Goal: Feedback & Contribution: Leave review/rating

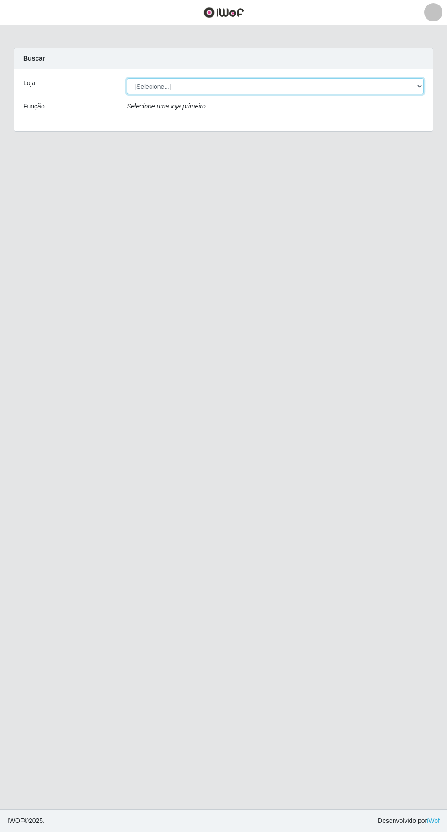
click at [152, 91] on select "[Selecione...] Extraplus - [GEOGRAPHIC_DATA] 03 - [GEOGRAPHIC_DATA]" at bounding box center [275, 86] width 297 height 16
select select "468"
click at [127, 78] on select "[Selecione...] Extraplus - [GEOGRAPHIC_DATA] 03 - [GEOGRAPHIC_DATA]" at bounding box center [275, 86] width 297 height 16
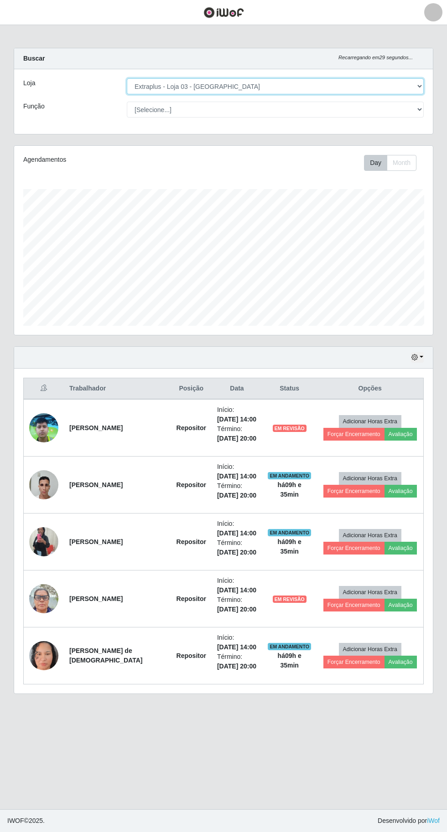
scroll to position [189, 418]
click at [166, 113] on select "[Selecione...] Repositor Repositor + Repositor ++" at bounding box center [275, 110] width 297 height 16
click at [127, 102] on select "[Selecione...] Repositor Repositor + Repositor ++" at bounding box center [275, 110] width 297 height 16
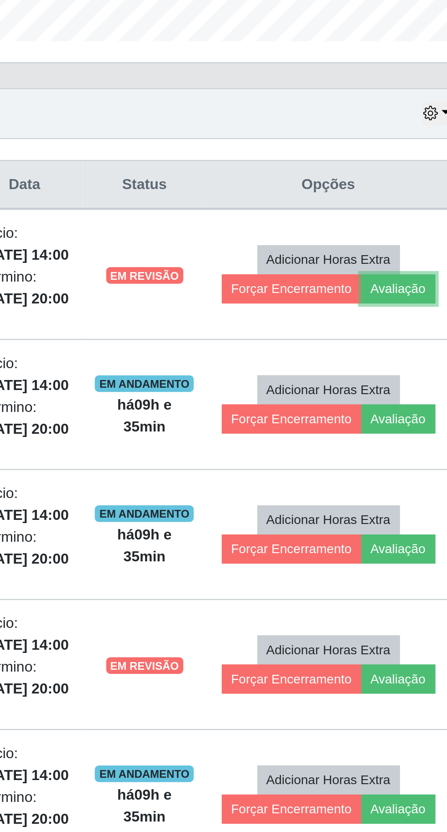
click at [396, 436] on button "Avaliação" at bounding box center [400, 434] width 32 height 13
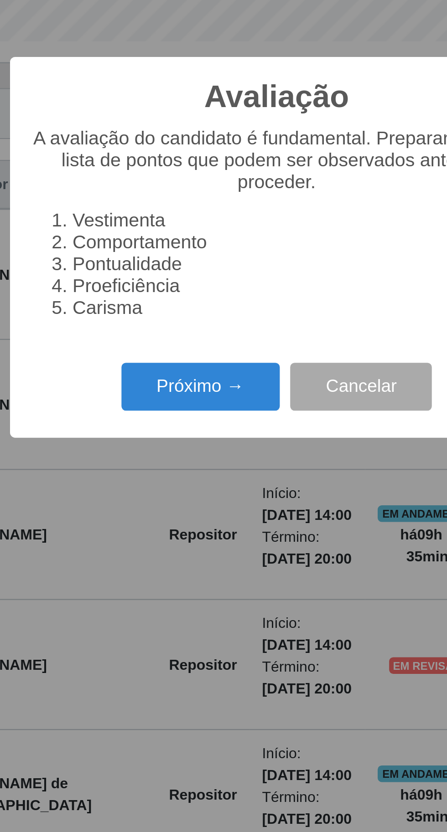
click at [197, 473] on button "Próximo →" at bounding box center [189, 477] width 69 height 21
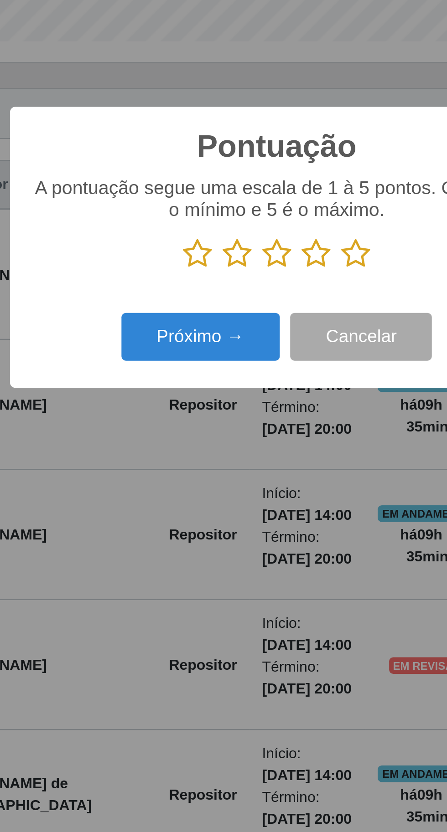
click at [253, 418] on icon at bounding box center [258, 419] width 13 height 14
click at [252, 426] on input "radio" at bounding box center [252, 426] width 0 height 0
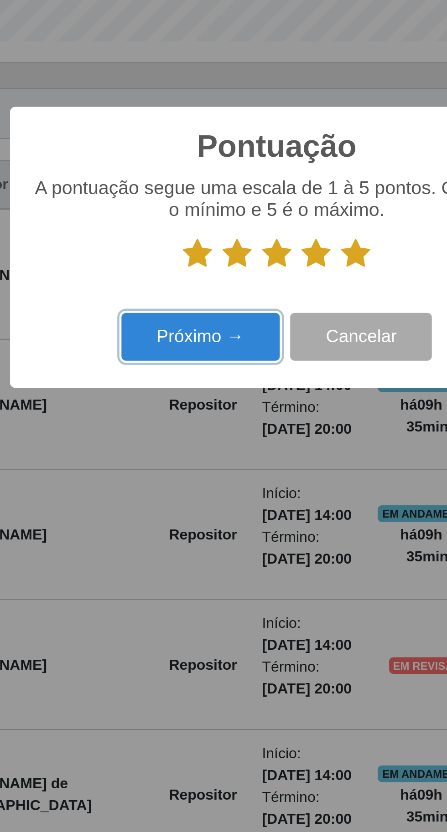
click at [203, 454] on button "Próximo →" at bounding box center [189, 455] width 69 height 21
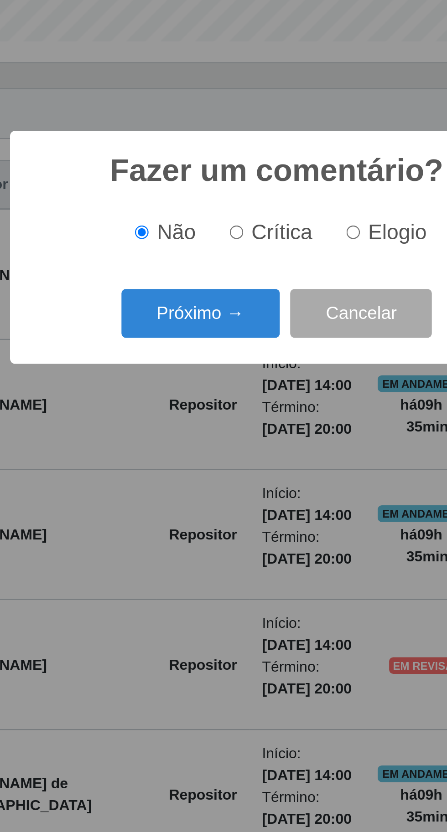
click at [203, 446] on button "Próximo →" at bounding box center [189, 444] width 69 height 21
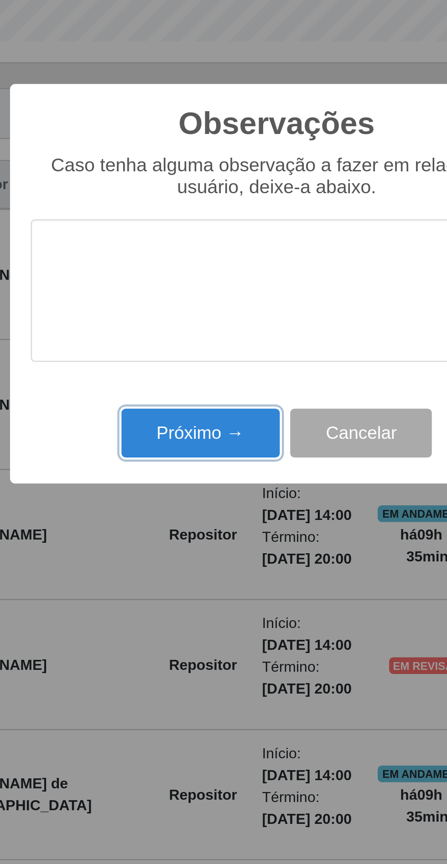
click at [168, 498] on button "Próximo →" at bounding box center [189, 497] width 69 height 21
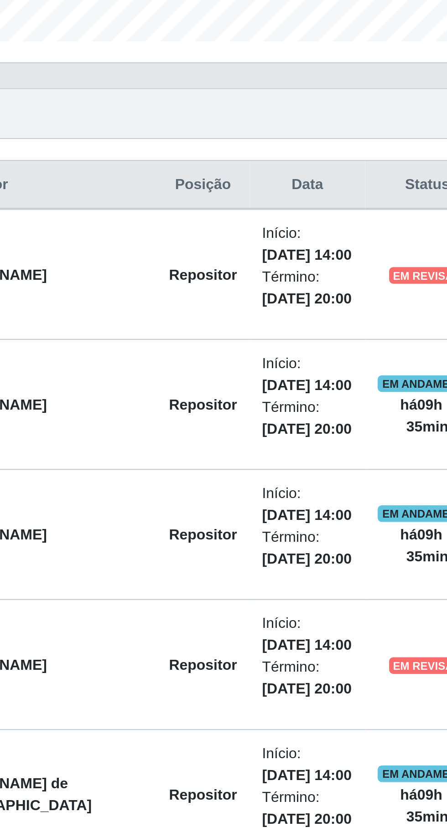
scroll to position [0, 0]
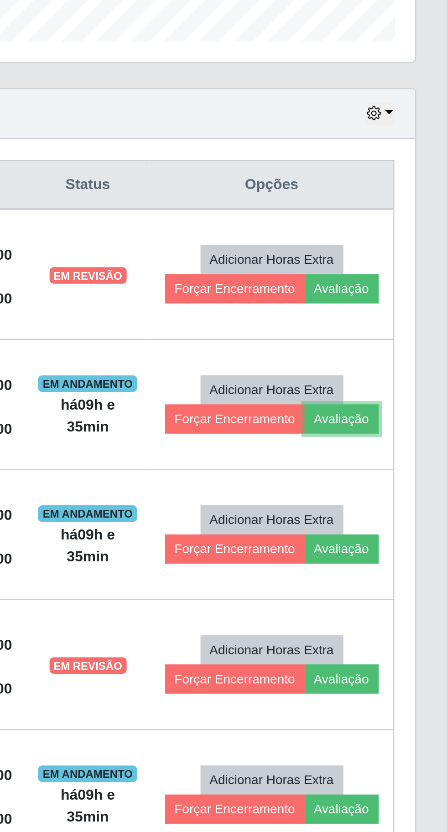
click at [410, 491] on button "Avaliação" at bounding box center [400, 491] width 32 height 13
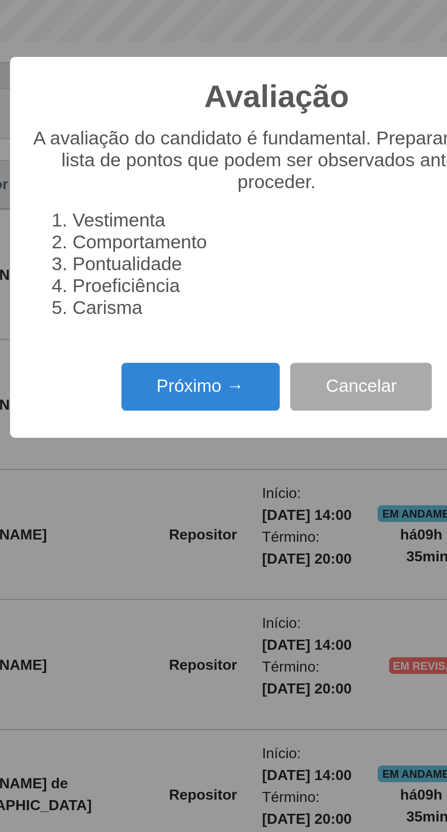
click at [177, 475] on button "Próximo →" at bounding box center [189, 477] width 69 height 21
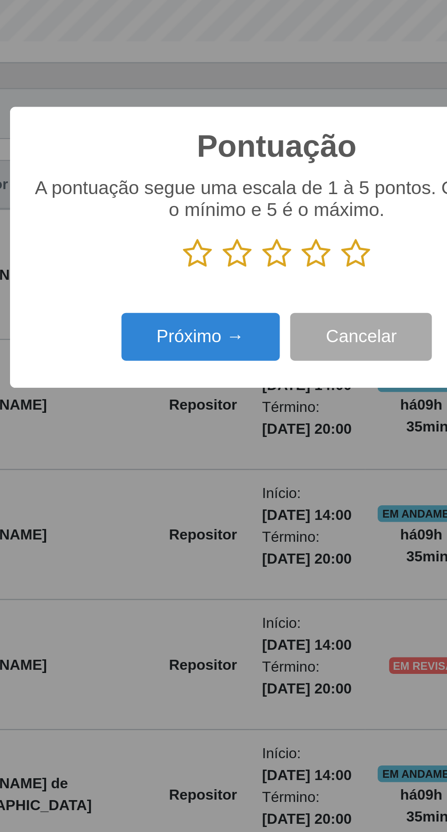
click at [255, 422] on icon at bounding box center [258, 419] width 13 height 14
click at [252, 426] on input "radio" at bounding box center [252, 426] width 0 height 0
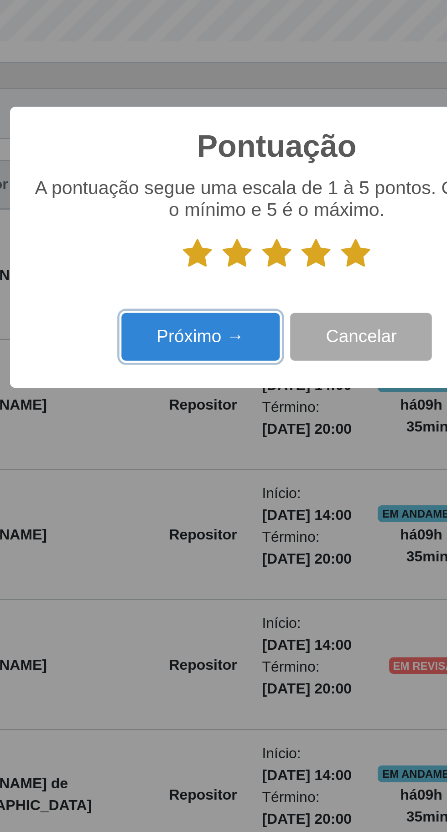
click at [180, 460] on button "Próximo →" at bounding box center [189, 455] width 69 height 21
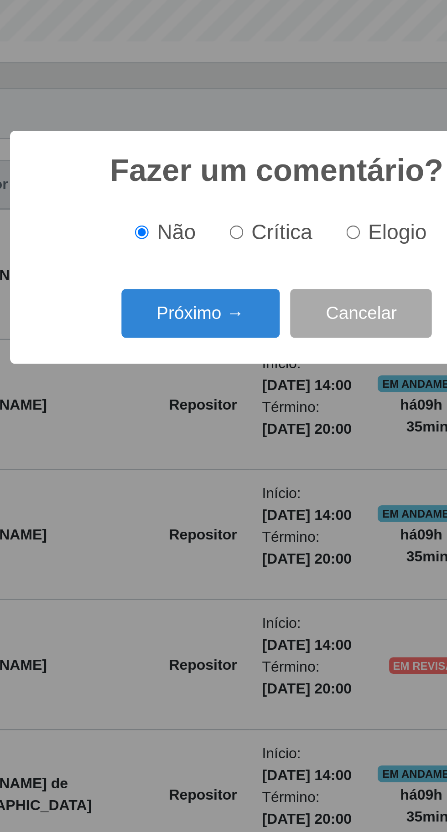
click at [187, 451] on button "Próximo →" at bounding box center [189, 444] width 69 height 21
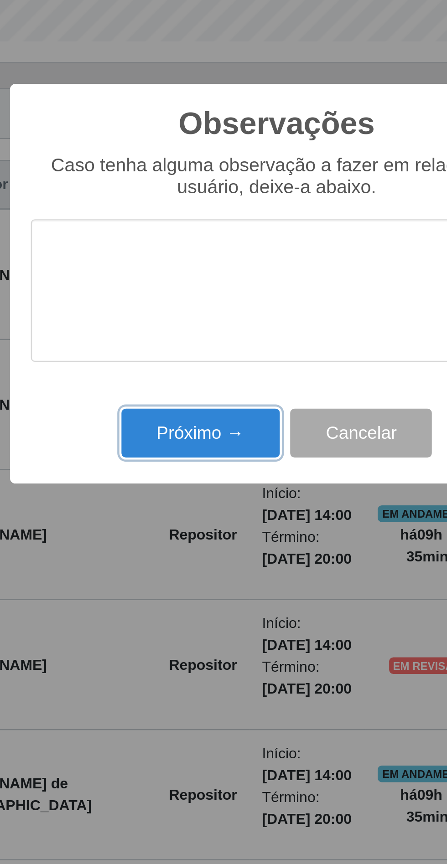
click at [172, 499] on button "Próximo →" at bounding box center [189, 497] width 69 height 21
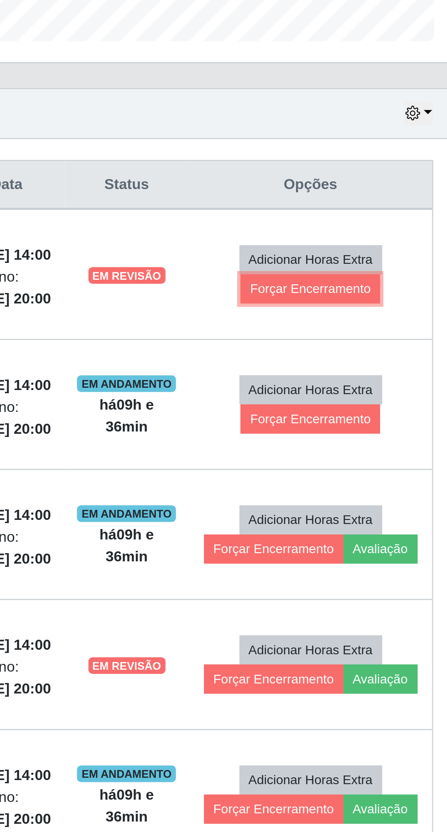
click at [347, 433] on button "Forçar Encerramento" at bounding box center [369, 434] width 61 height 13
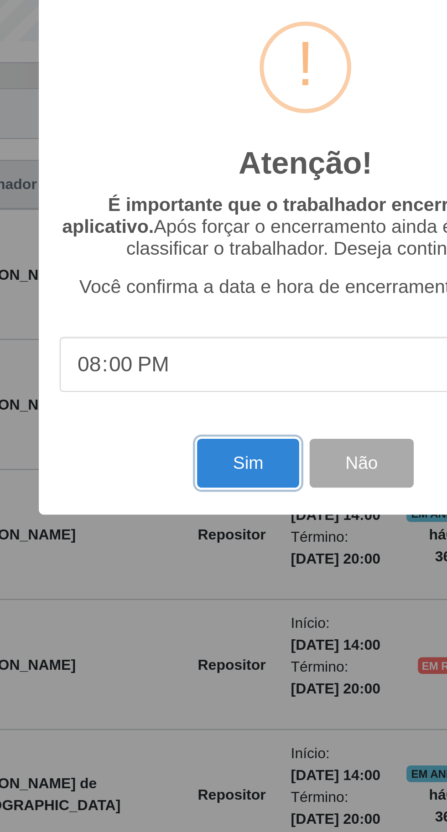
click at [185, 510] on button "Sim" at bounding box center [198, 510] width 44 height 21
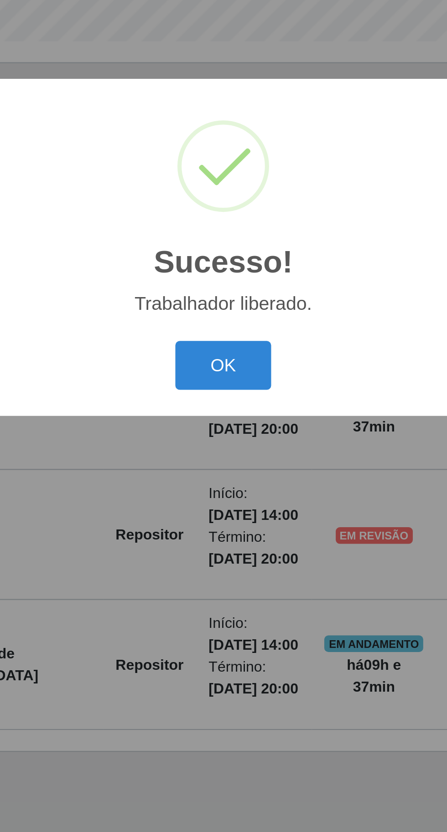
click at [216, 468] on button "OK" at bounding box center [223, 467] width 42 height 21
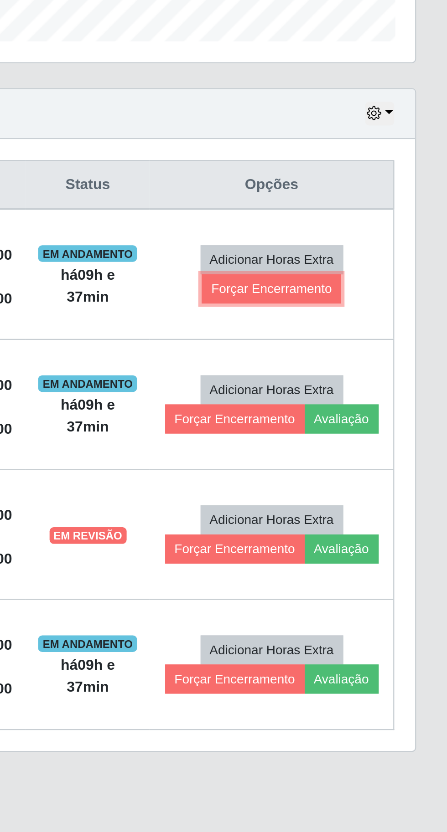
click at [358, 436] on button "Forçar Encerramento" at bounding box center [369, 434] width 61 height 13
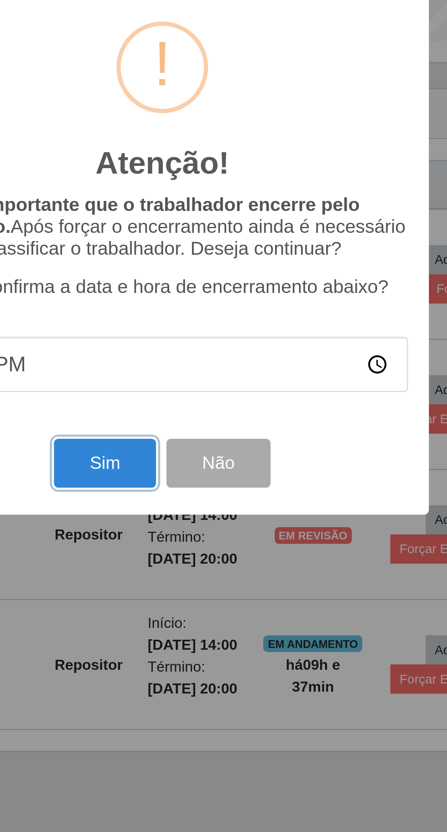
click at [187, 514] on button "Sim" at bounding box center [198, 510] width 44 height 21
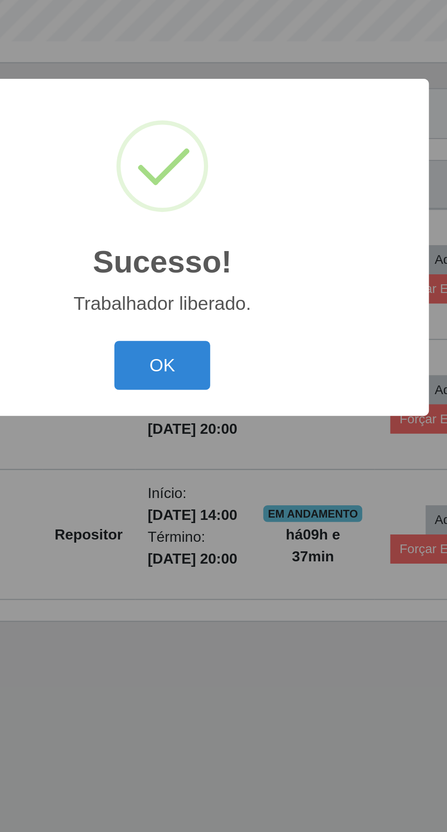
click at [217, 464] on button "OK" at bounding box center [223, 467] width 42 height 21
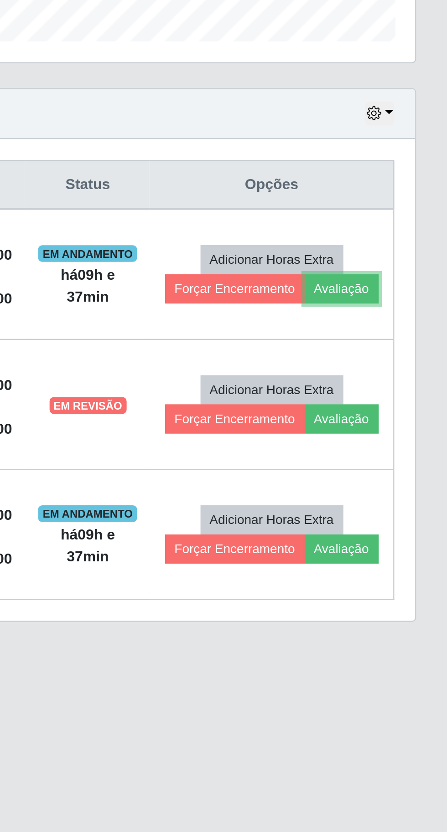
click at [402, 433] on button "Avaliação" at bounding box center [400, 434] width 32 height 13
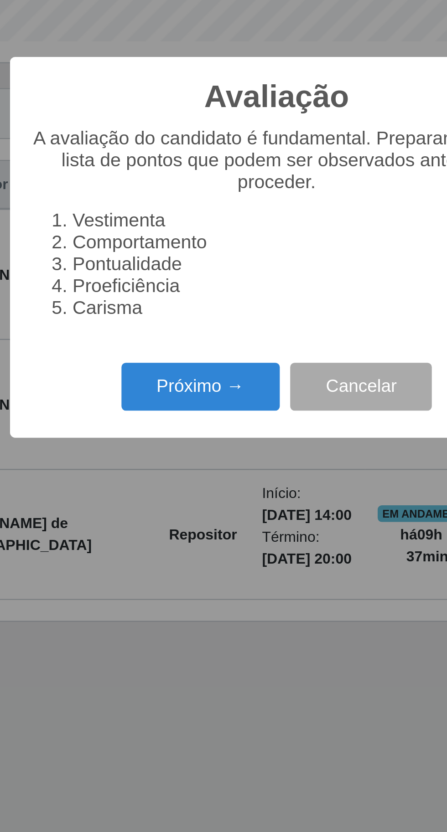
click at [176, 478] on button "Próximo →" at bounding box center [189, 477] width 69 height 21
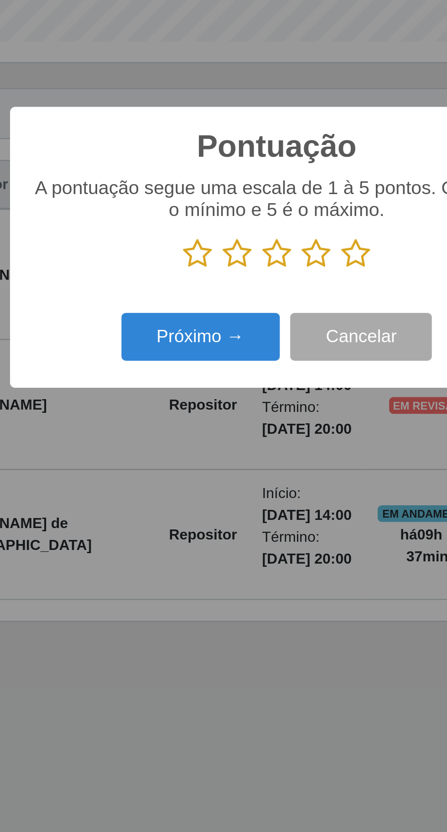
click at [222, 419] on icon at bounding box center [223, 419] width 13 height 14
click at [217, 426] on input "radio" at bounding box center [217, 426] width 0 height 0
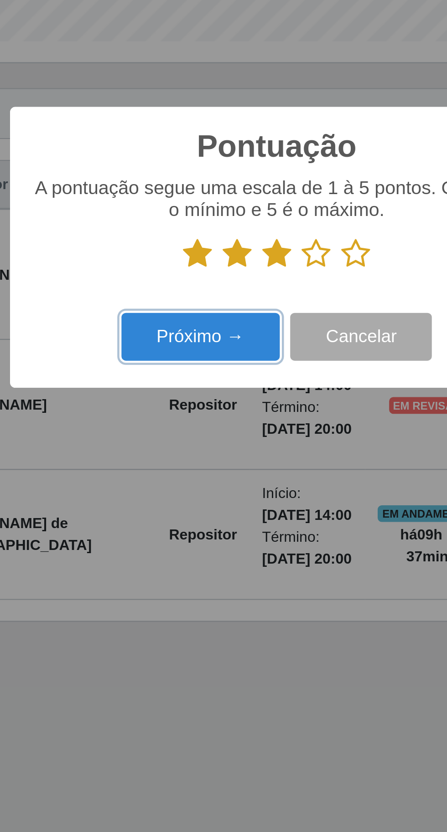
click at [181, 459] on button "Próximo →" at bounding box center [189, 455] width 69 height 21
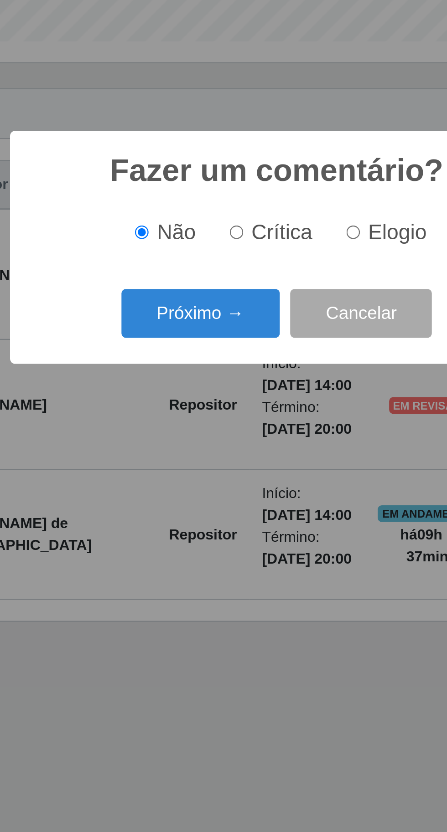
click at [180, 441] on button "Próximo →" at bounding box center [189, 444] width 69 height 21
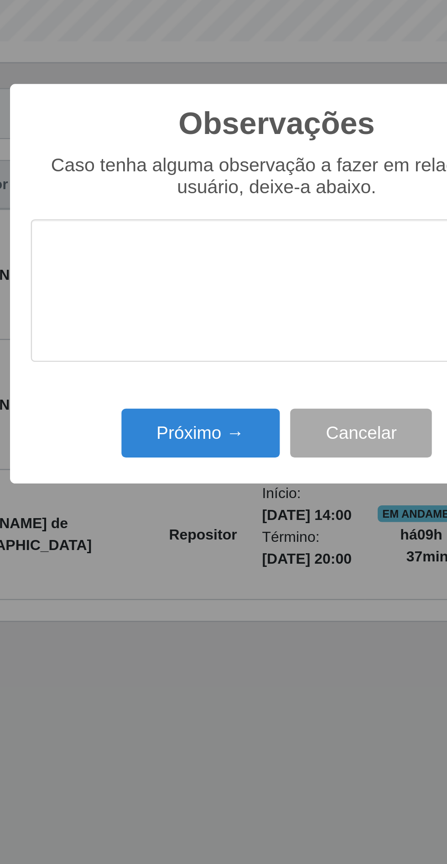
click at [179, 477] on div "Observações × Caso tenha alguma observação a fazer em relação ao usuário, deixe…" at bounding box center [223, 431] width 233 height 175
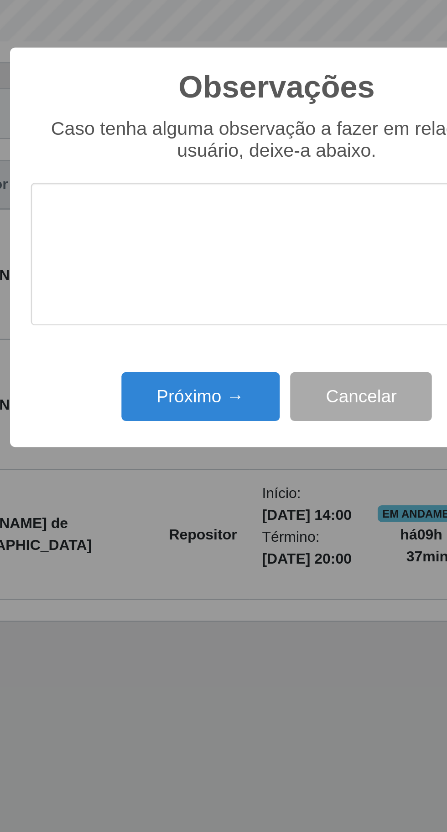
click at [170, 497] on div "Observações × Caso tenha alguma observação a fazer em relação ao usuário, deixe…" at bounding box center [223, 416] width 233 height 175
click at [173, 483] on button "Próximo →" at bounding box center [189, 481] width 69 height 21
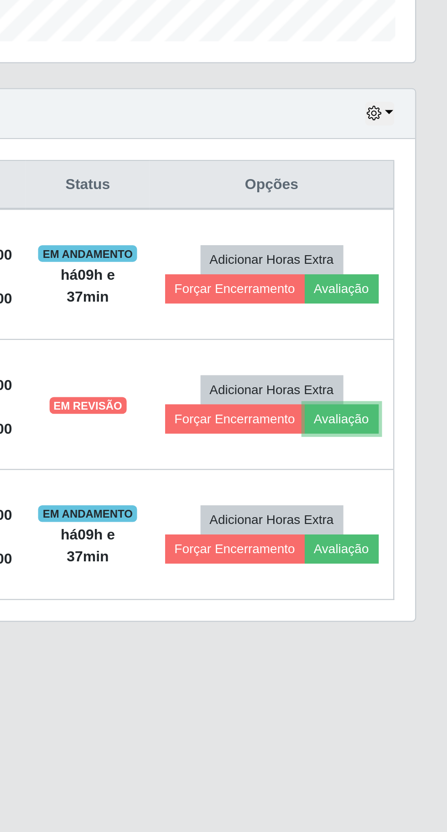
click at [401, 492] on button "Avaliação" at bounding box center [400, 491] width 32 height 13
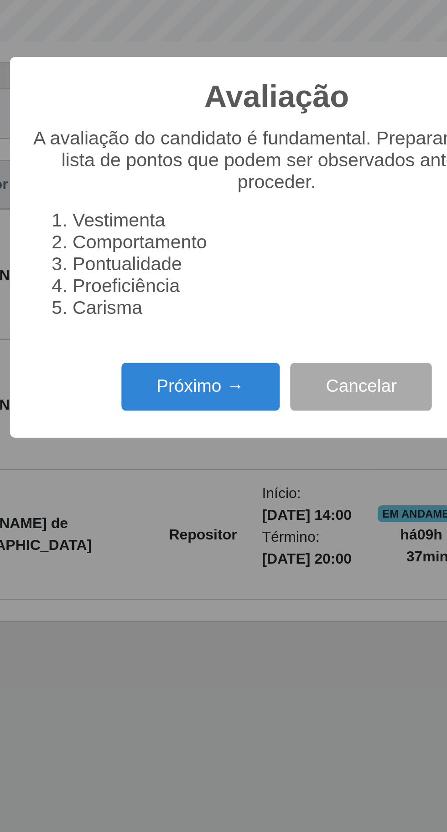
click at [188, 478] on button "Próximo →" at bounding box center [189, 477] width 69 height 21
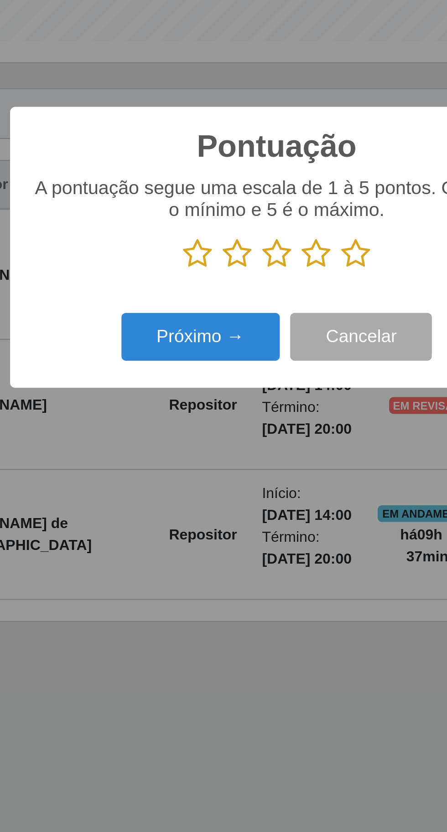
click at [243, 418] on icon at bounding box center [240, 419] width 13 height 14
click at [234, 426] on input "radio" at bounding box center [234, 426] width 0 height 0
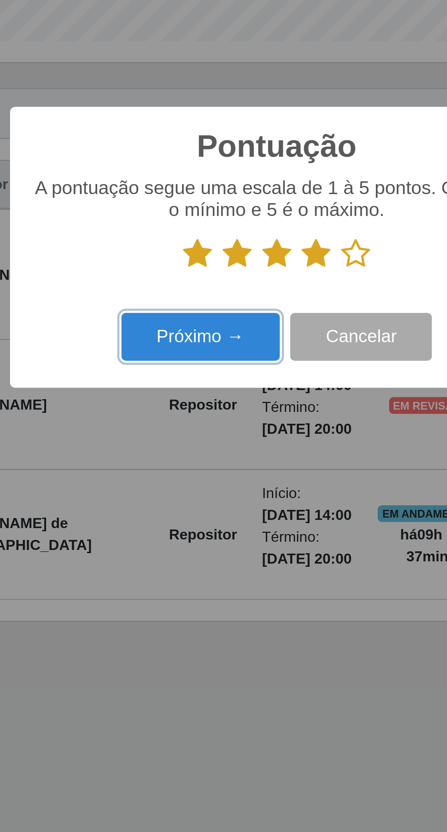
click at [178, 460] on button "Próximo →" at bounding box center [189, 455] width 69 height 21
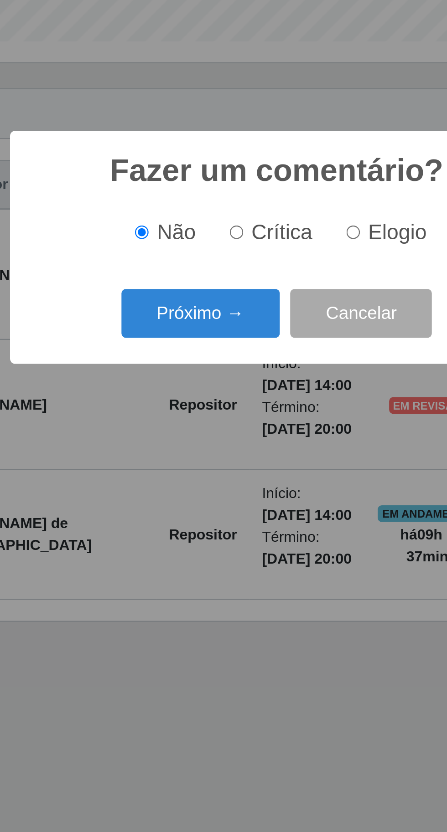
click at [174, 447] on button "Próximo →" at bounding box center [189, 444] width 69 height 21
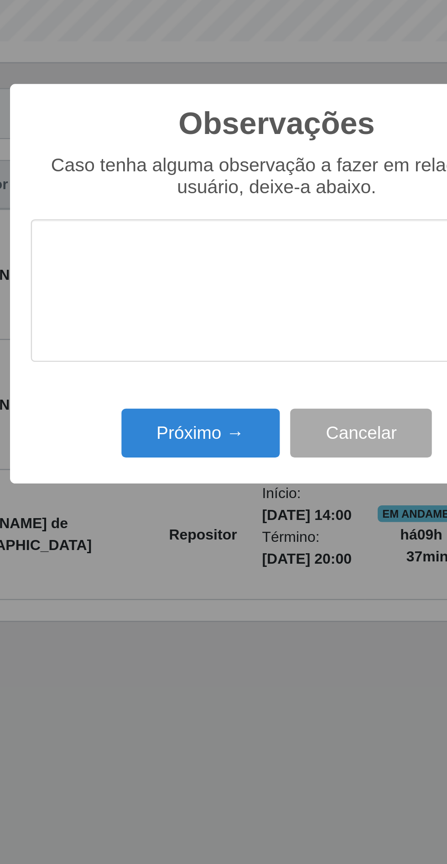
click at [181, 480] on div "Observações × Caso tenha alguma observação a fazer em relação ao usuário, deixe…" at bounding box center [223, 431] width 233 height 175
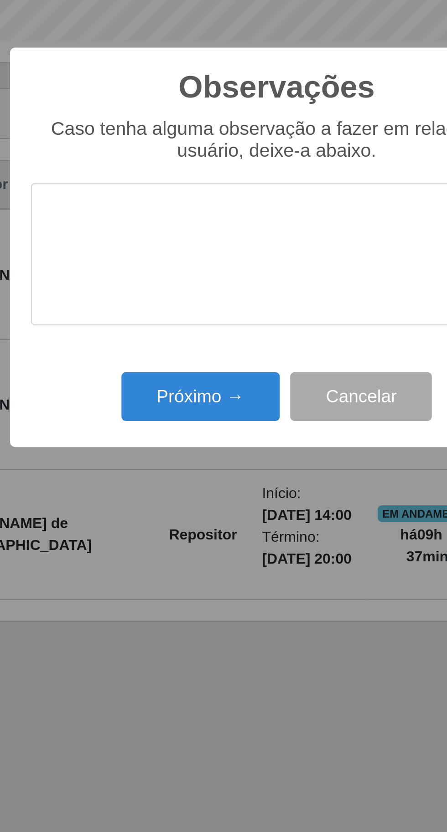
click at [173, 498] on div "Observações × Caso tenha alguma observação a fazer em relação ao usuário, deixe…" at bounding box center [223, 416] width 233 height 175
click at [180, 485] on button "Próximo →" at bounding box center [189, 481] width 69 height 21
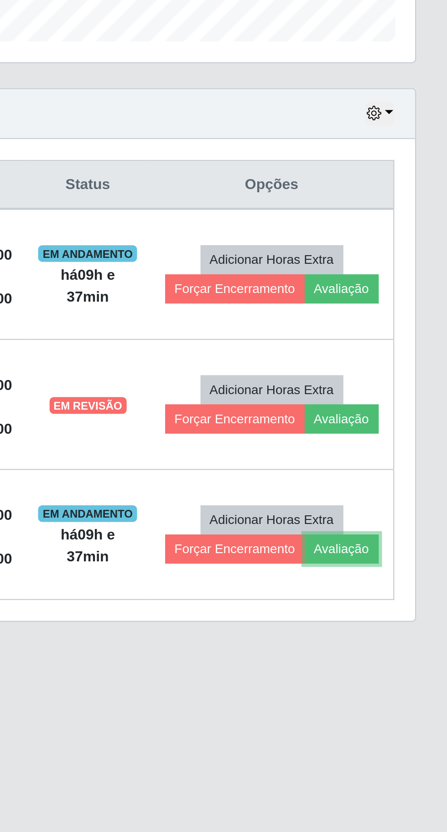
click at [406, 548] on button "Avaliação" at bounding box center [400, 548] width 32 height 13
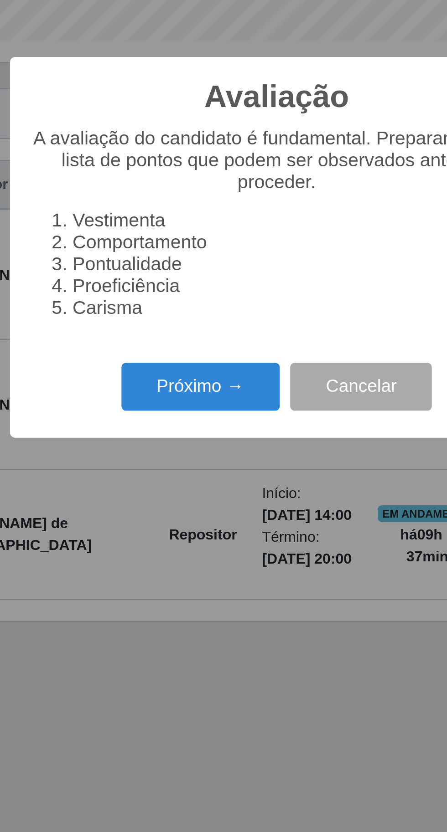
click at [178, 476] on button "Próximo →" at bounding box center [189, 477] width 69 height 21
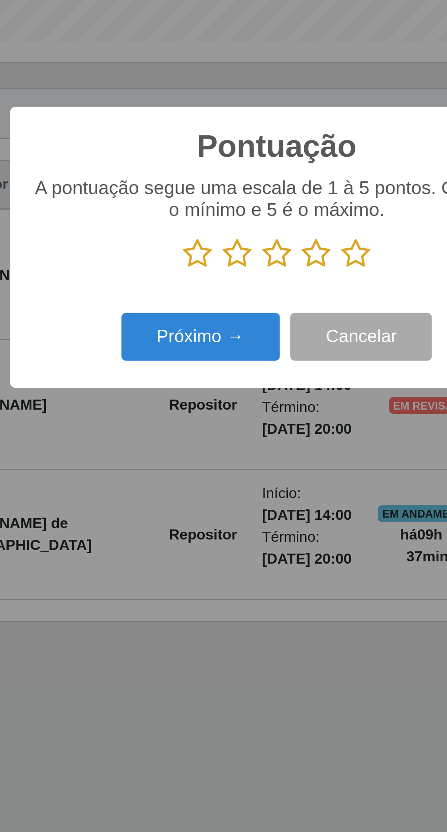
click at [259, 421] on icon at bounding box center [258, 419] width 13 height 14
click at [252, 426] on input "radio" at bounding box center [252, 426] width 0 height 0
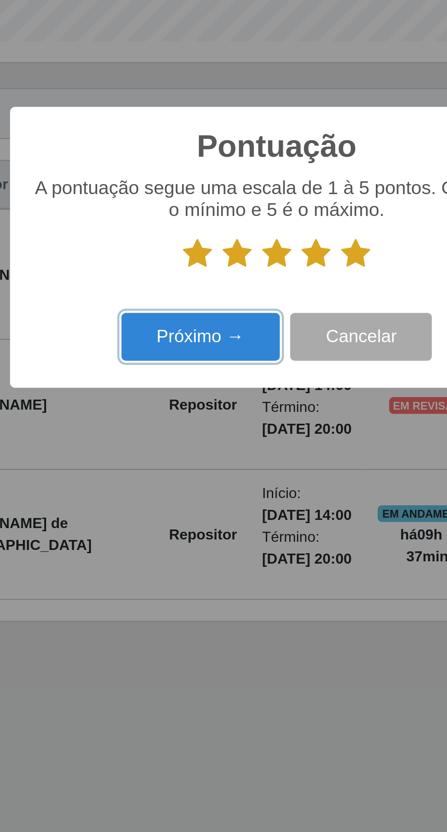
click at [188, 461] on button "Próximo →" at bounding box center [189, 455] width 69 height 21
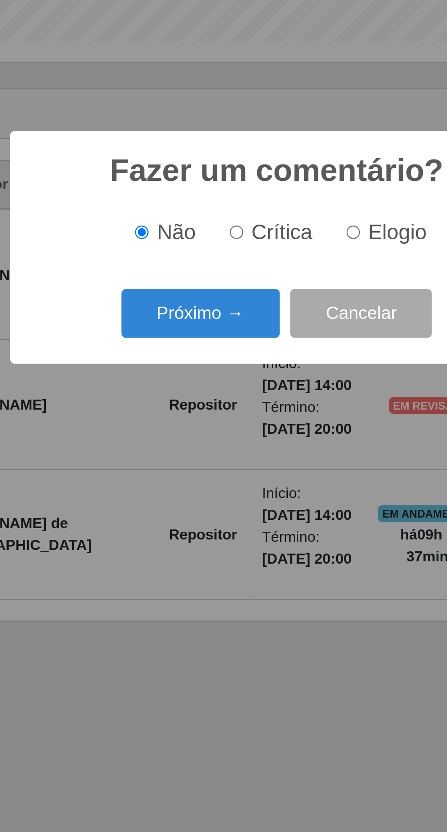
click at [174, 437] on button "Próximo →" at bounding box center [189, 444] width 69 height 21
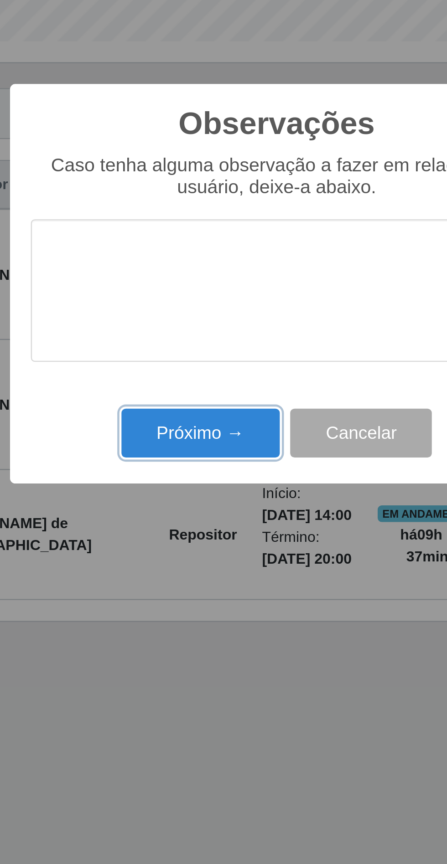
click at [173, 499] on button "Próximo →" at bounding box center [189, 497] width 69 height 21
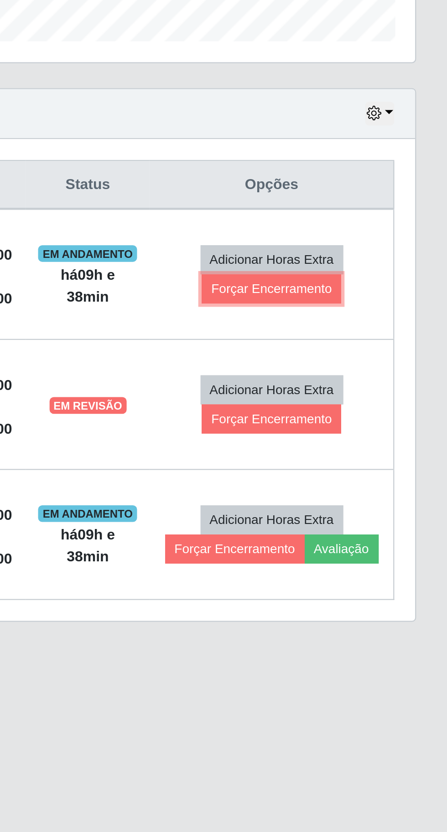
click at [375, 430] on button "Forçar Encerramento" at bounding box center [369, 434] width 61 height 13
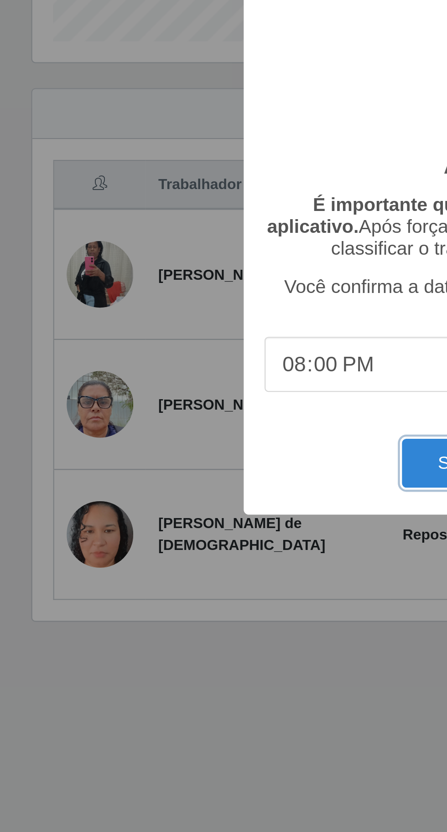
click at [182, 509] on button "Sim" at bounding box center [198, 510] width 44 height 21
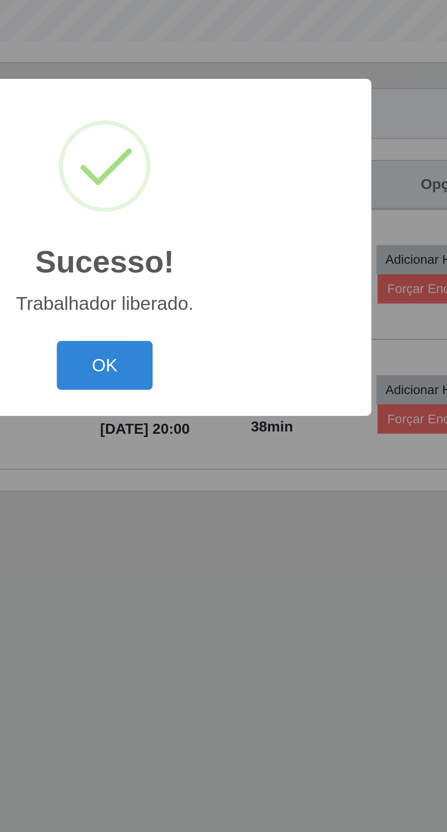
click at [231, 467] on button "OK" at bounding box center [223, 467] width 42 height 21
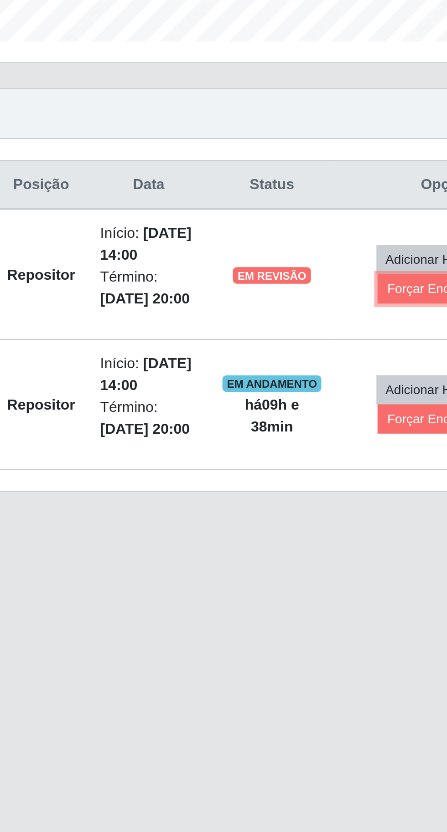
click at [358, 434] on button "Forçar Encerramento" at bounding box center [373, 434] width 61 height 13
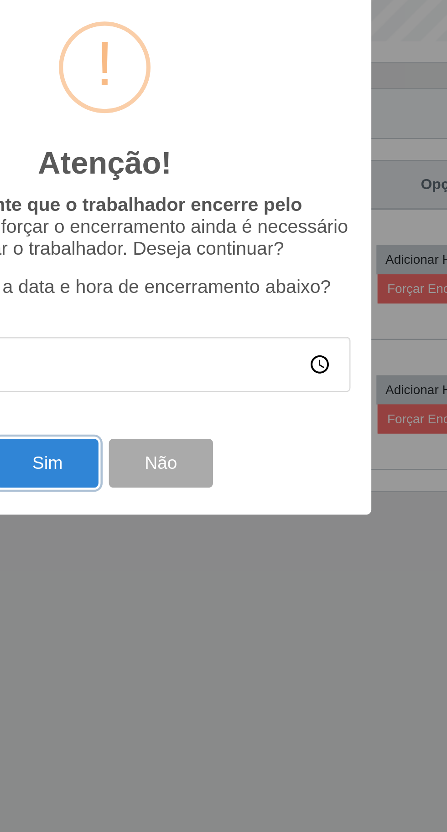
click at [202, 515] on button "Sim" at bounding box center [198, 510] width 44 height 21
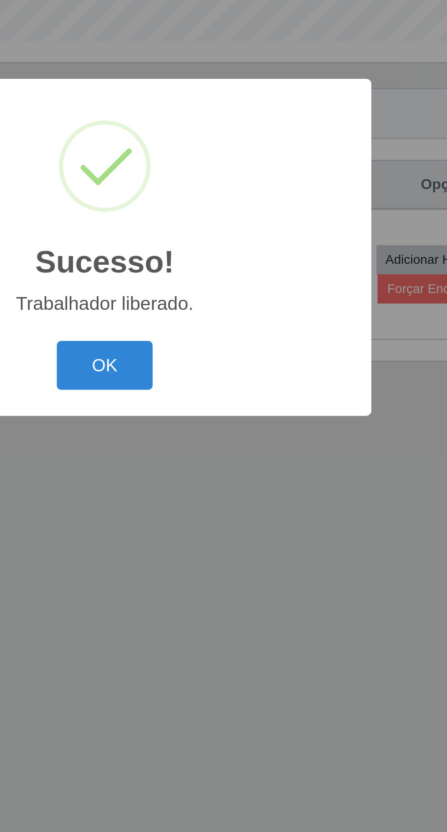
click at [226, 471] on button "OK" at bounding box center [223, 467] width 42 height 21
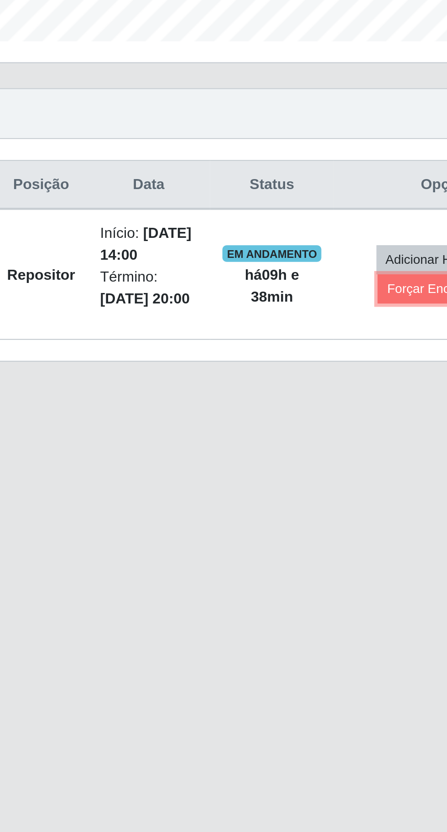
click at [357, 433] on button "Forçar Encerramento" at bounding box center [373, 434] width 61 height 13
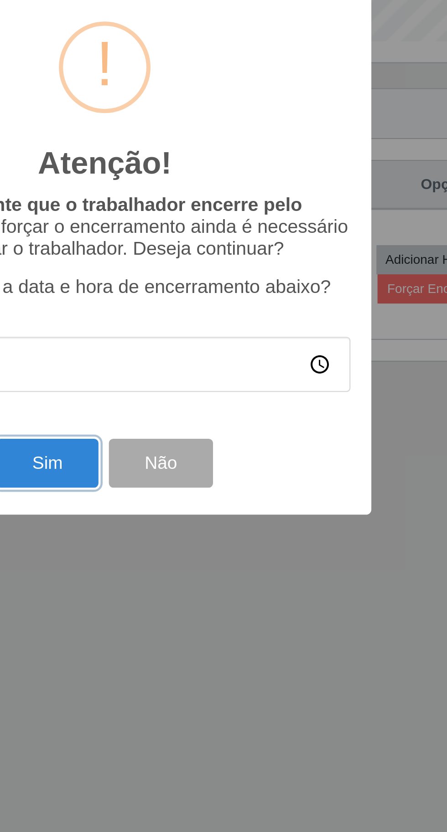
click at [206, 511] on button "Sim" at bounding box center [198, 510] width 44 height 21
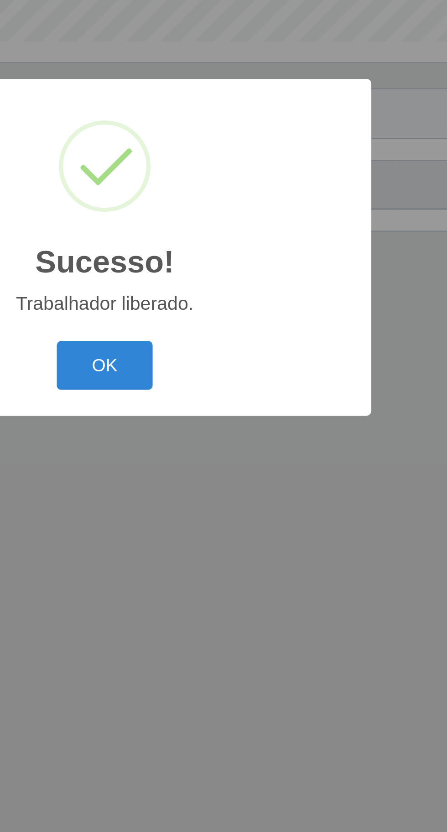
click at [225, 468] on button "OK" at bounding box center [223, 467] width 42 height 21
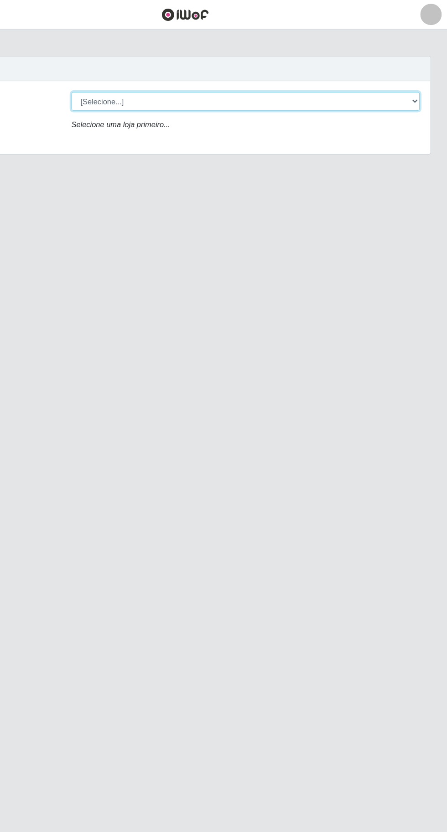
click at [168, 88] on select "[Selecione...] Extraplus - [GEOGRAPHIC_DATA] 03 - [GEOGRAPHIC_DATA]" at bounding box center [275, 86] width 297 height 16
select select "468"
click at [127, 78] on select "[Selecione...] Extraplus - [GEOGRAPHIC_DATA] 03 - [GEOGRAPHIC_DATA]" at bounding box center [275, 86] width 297 height 16
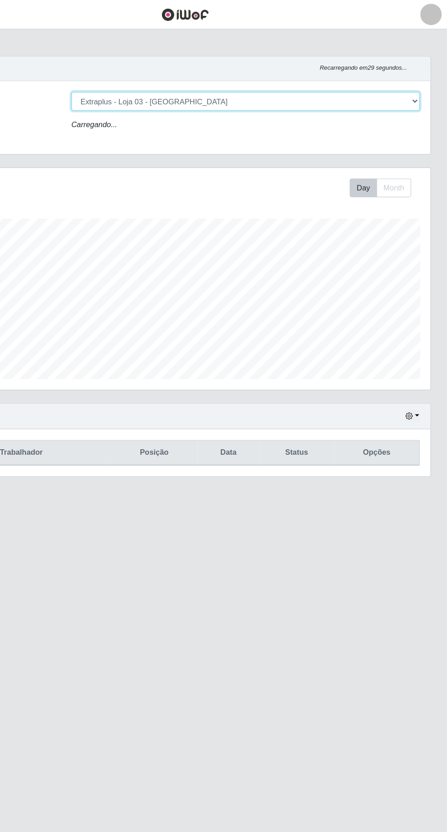
scroll to position [189, 418]
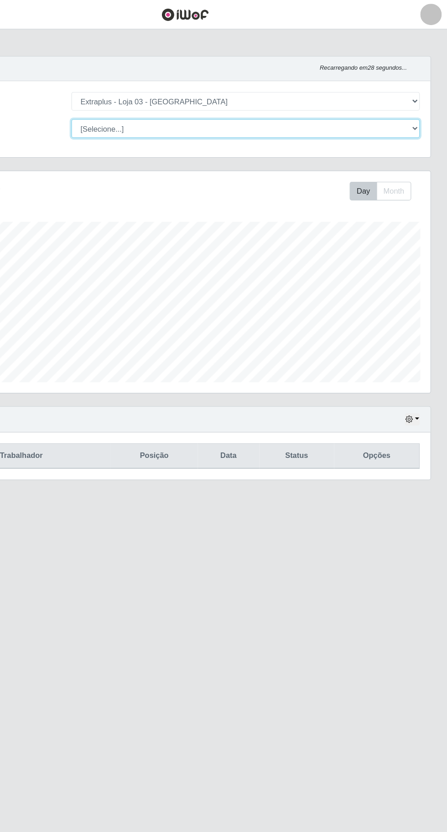
click at [409, 113] on select "[Selecione...] Repositor Repositor + Repositor ++" at bounding box center [275, 110] width 297 height 16
click at [127, 102] on select "[Selecione...] Repositor Repositor + Repositor ++" at bounding box center [275, 110] width 297 height 16
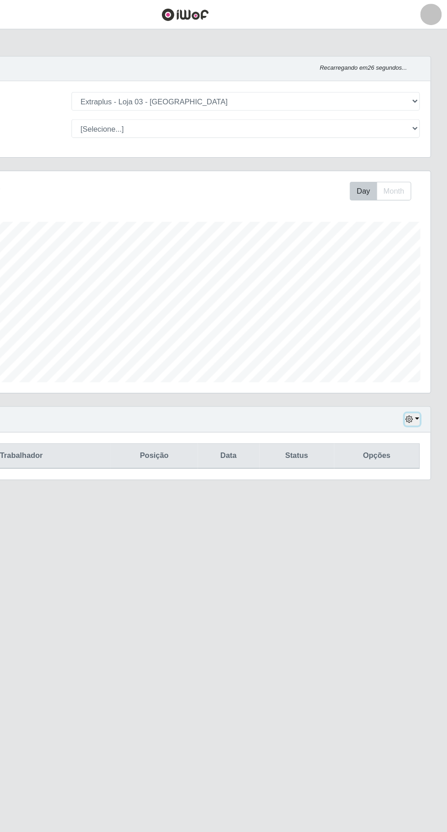
click at [417, 359] on icon "button" at bounding box center [414, 357] width 6 height 6
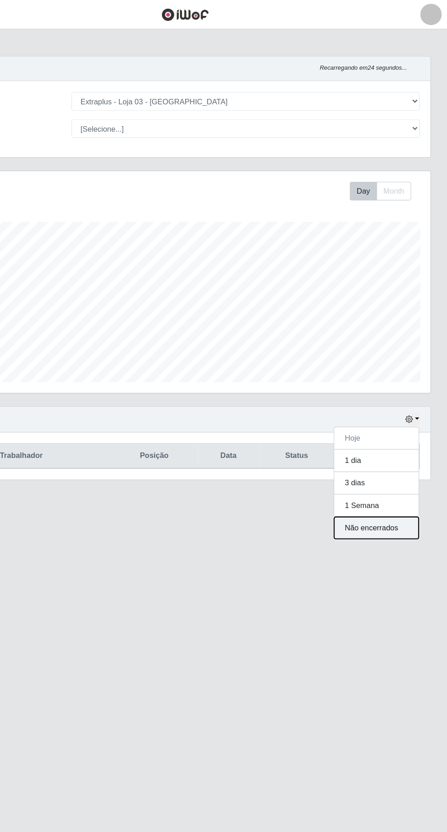
click at [385, 457] on button "Não encerrados" at bounding box center [386, 450] width 72 height 19
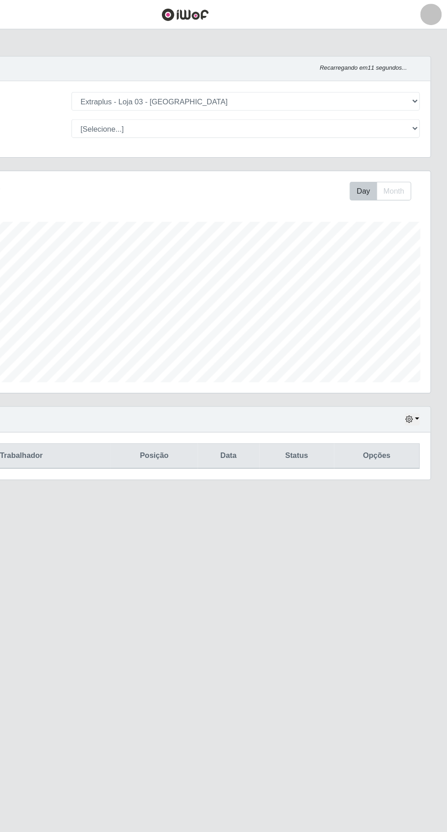
scroll to position [0, 0]
